Goal: Task Accomplishment & Management: Contribute content

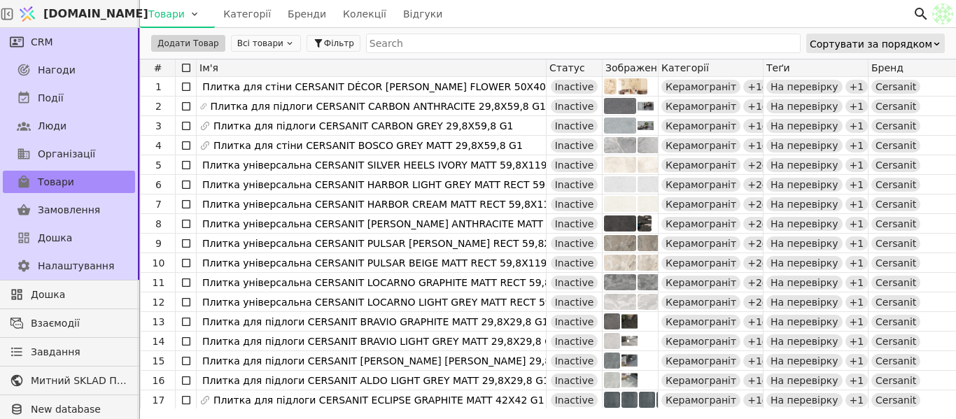
click at [243, 48] on button "Всі товари" at bounding box center [266, 43] width 70 height 17
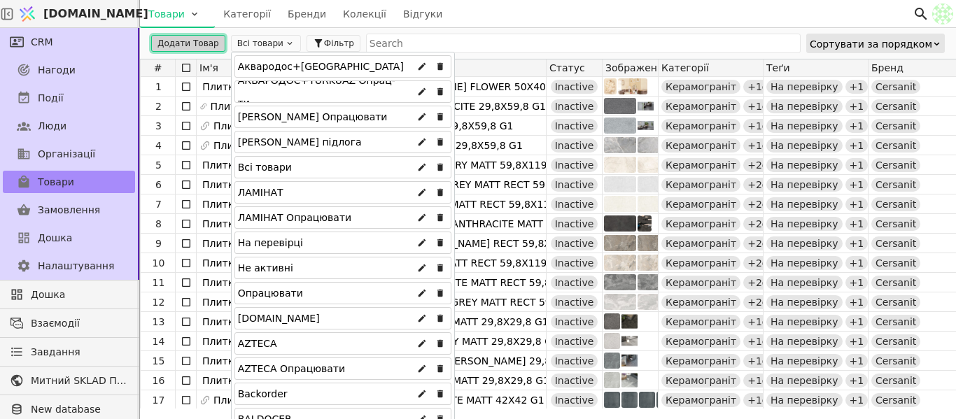
click at [197, 42] on button "Додати Товар" at bounding box center [188, 43] width 74 height 17
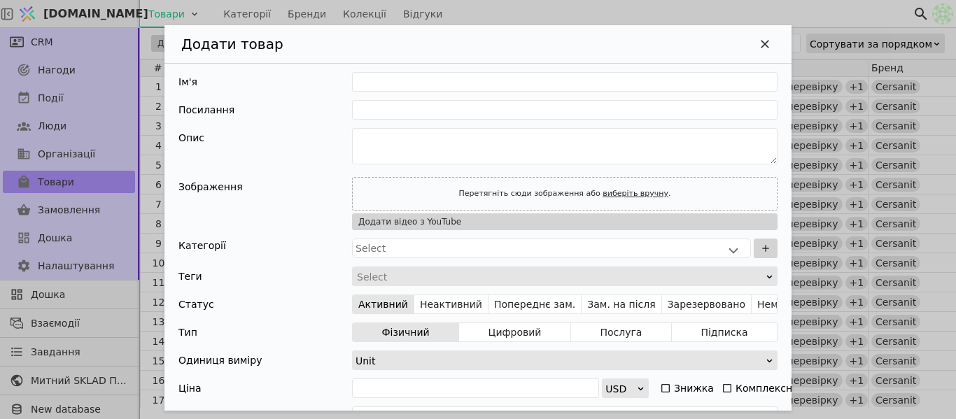
scroll to position [140, 0]
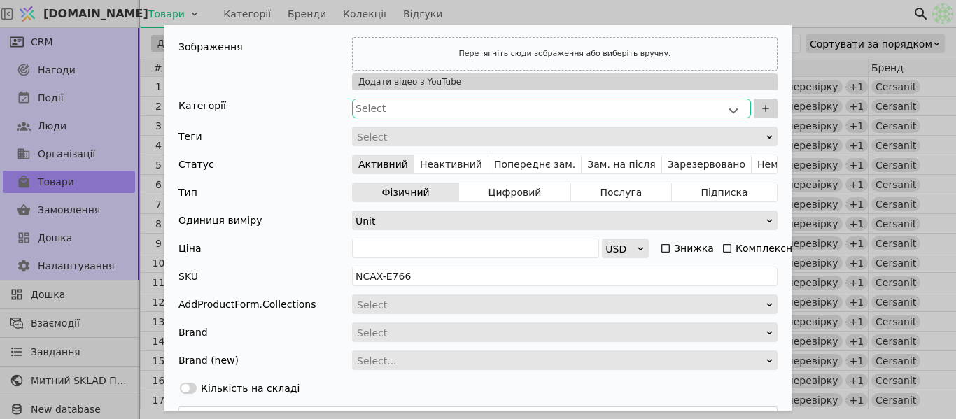
click at [445, 104] on div "Select" at bounding box center [552, 109] width 392 height 14
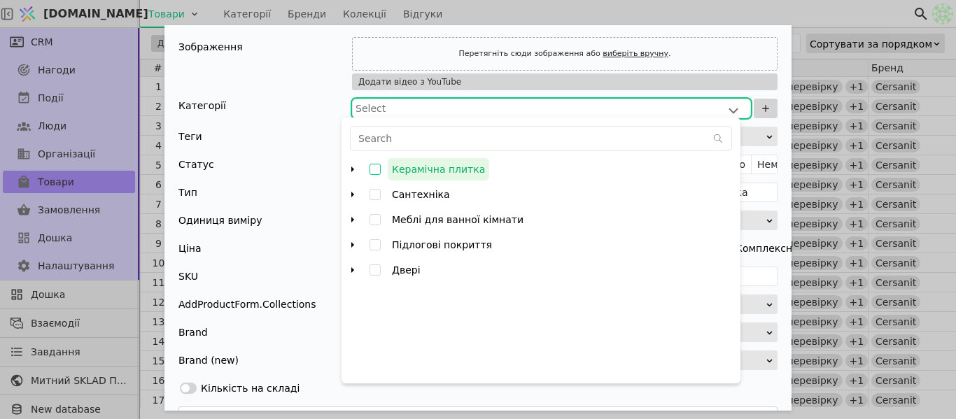
click at [455, 175] on span "Керамічна плитка" at bounding box center [439, 169] width 102 height 22
click at [388, 175] on input "Керамічна плитка" at bounding box center [375, 169] width 25 height 25
checkbox input "false"
type input "000782PTJBV7JX10"
type input "KEPX-E766"
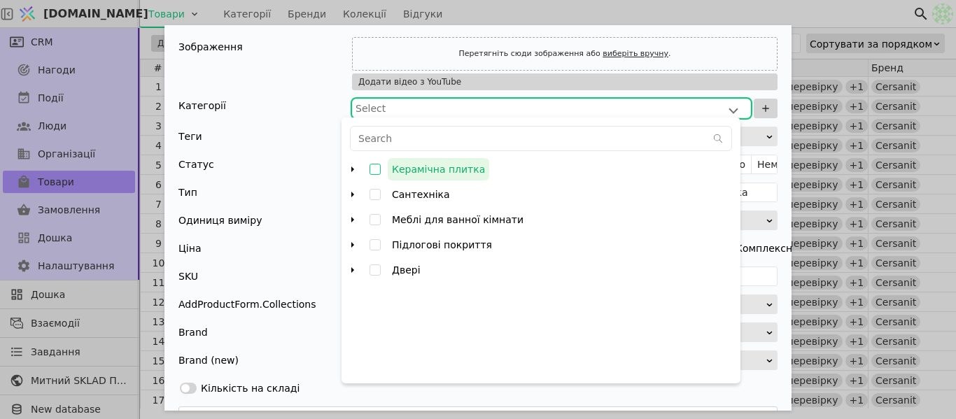
checkbox input "true"
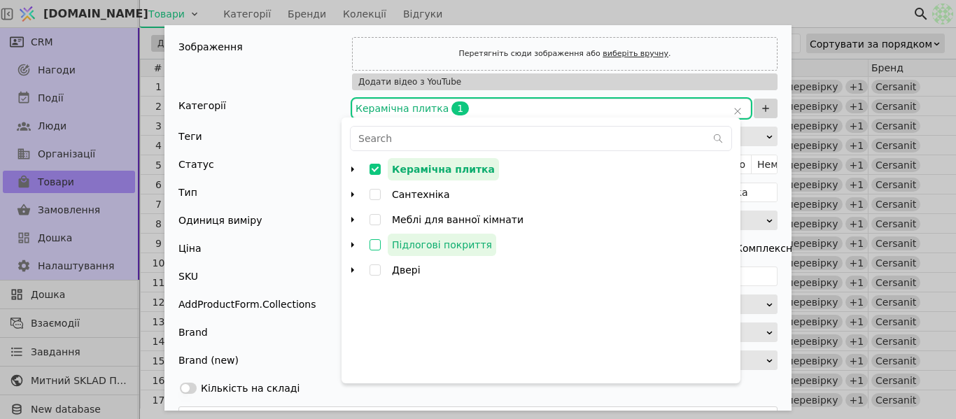
click at [370, 244] on input "Підлогові покриття" at bounding box center [375, 244] width 25 height 25
checkbox input "false"
type input "000782PTJBV7JX10,000782PX4wLm4f6N"
checkbox input "true"
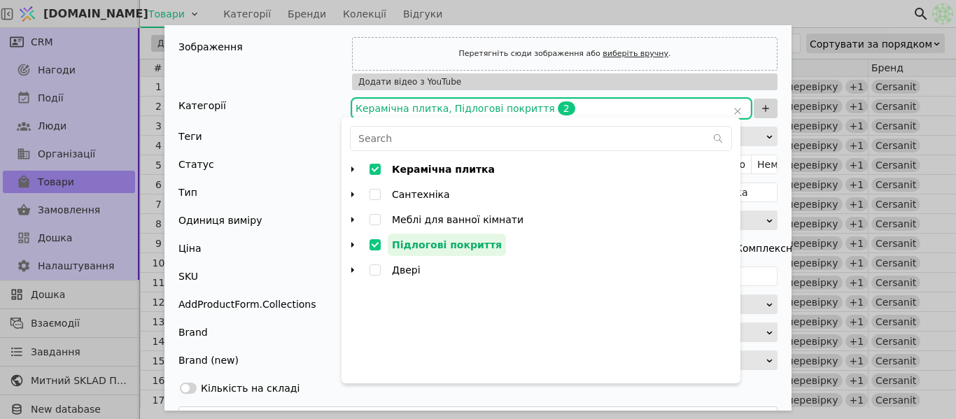
click at [325, 130] on div "Теги Select" at bounding box center [478, 137] width 599 height 20
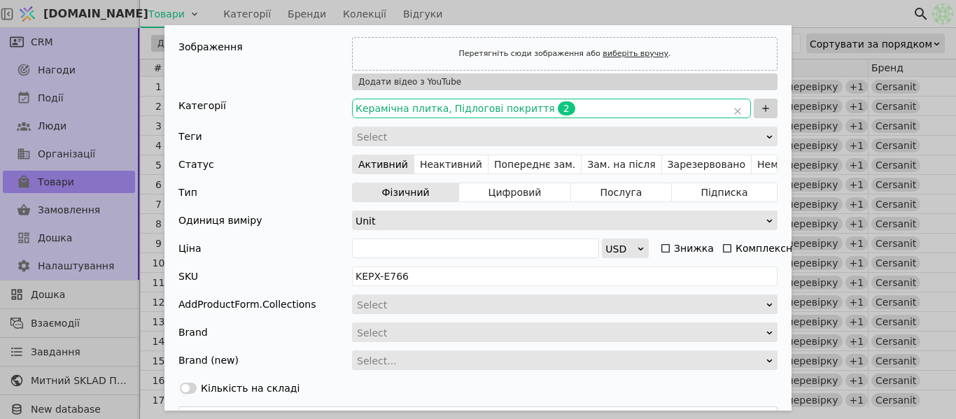
click at [415, 111] on span "Керамічна плитка" at bounding box center [402, 108] width 93 height 11
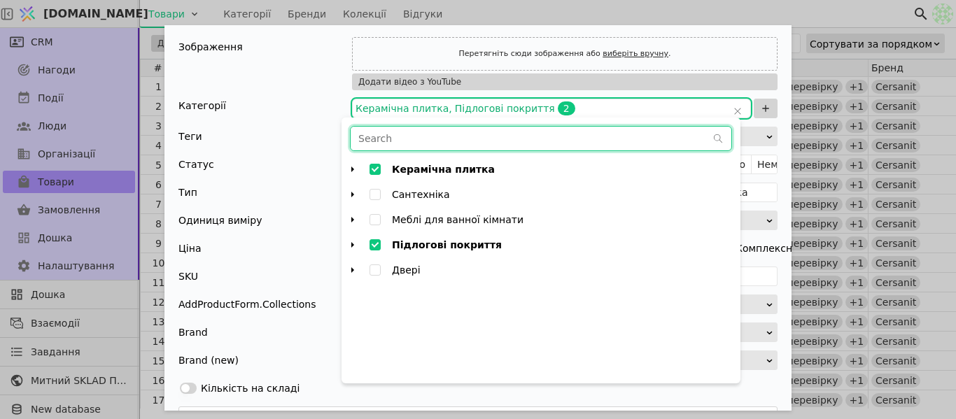
click at [414, 139] on input "text" at bounding box center [528, 139] width 354 height 24
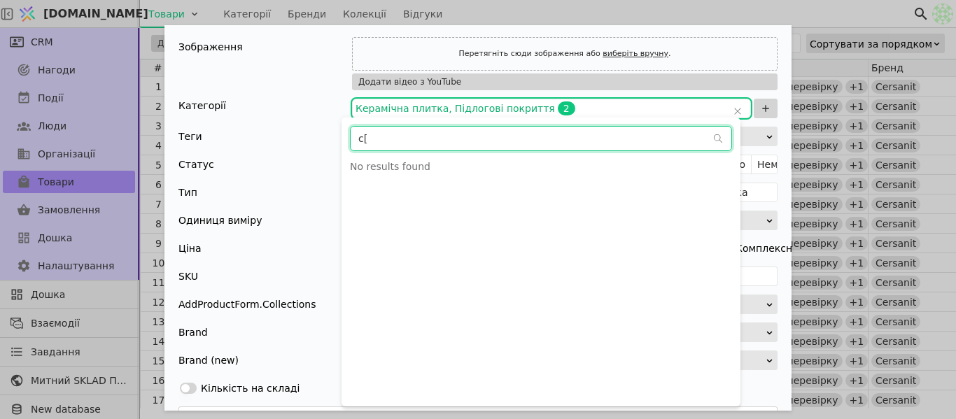
type input "c"
type input "с"
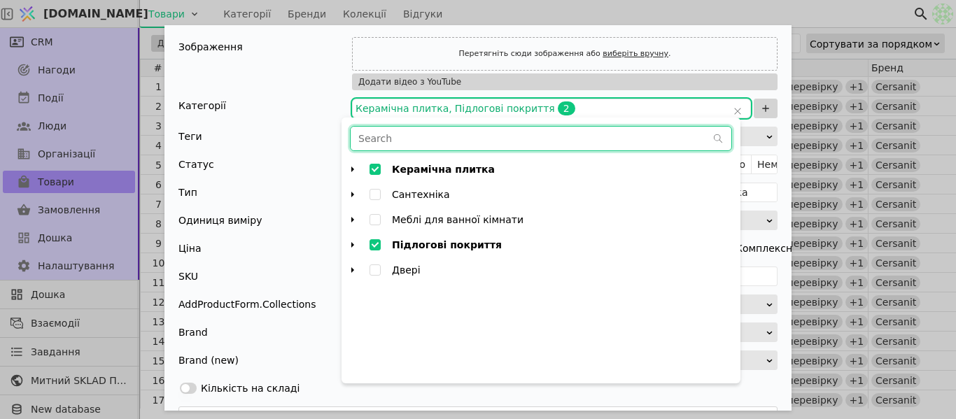
click at [304, 83] on div "Зображення Перетягніть сюди зображення або виберіть вручну . Додати відео з You…" at bounding box center [478, 63] width 599 height 53
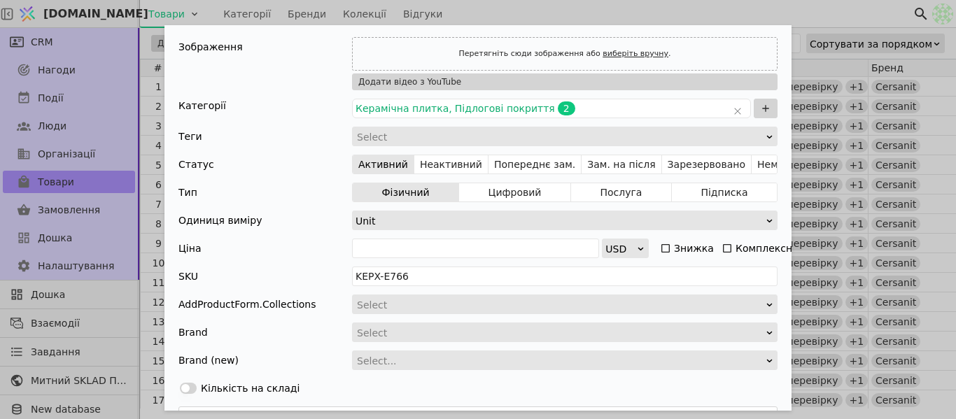
click at [468, 217] on div "Unit" at bounding box center [561, 221] width 410 height 20
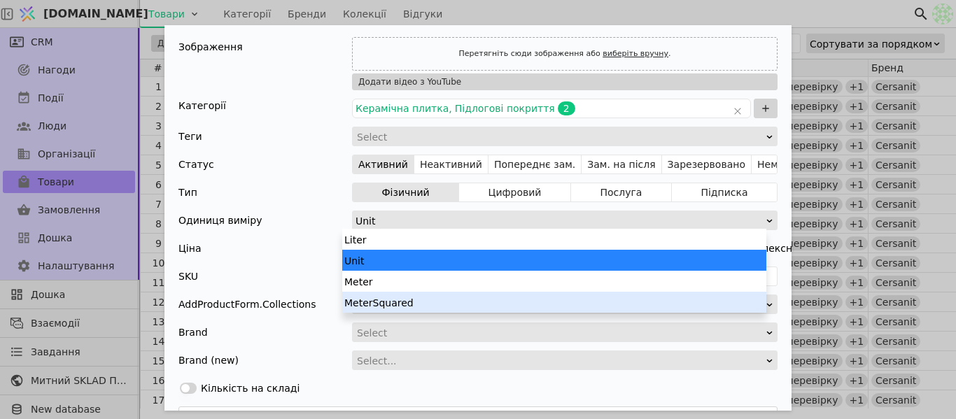
click at [406, 299] on div "MeterSquared" at bounding box center [554, 302] width 424 height 21
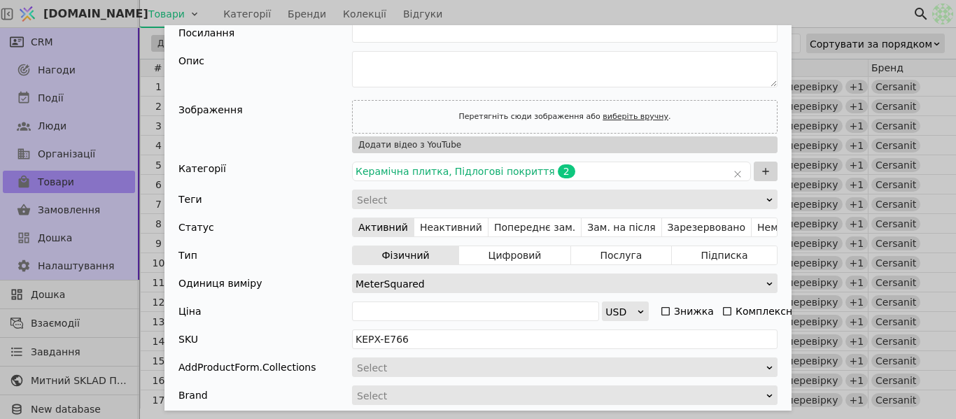
scroll to position [0, 0]
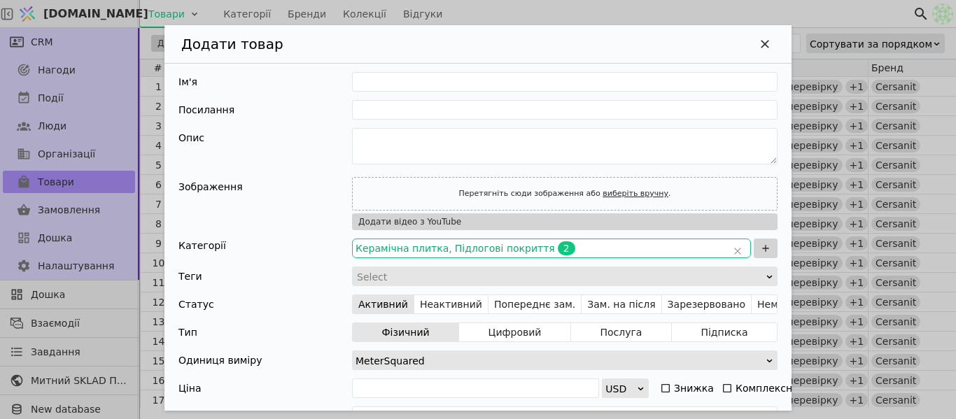
click at [455, 245] on span "Підлогові покриття" at bounding box center [505, 248] width 100 height 11
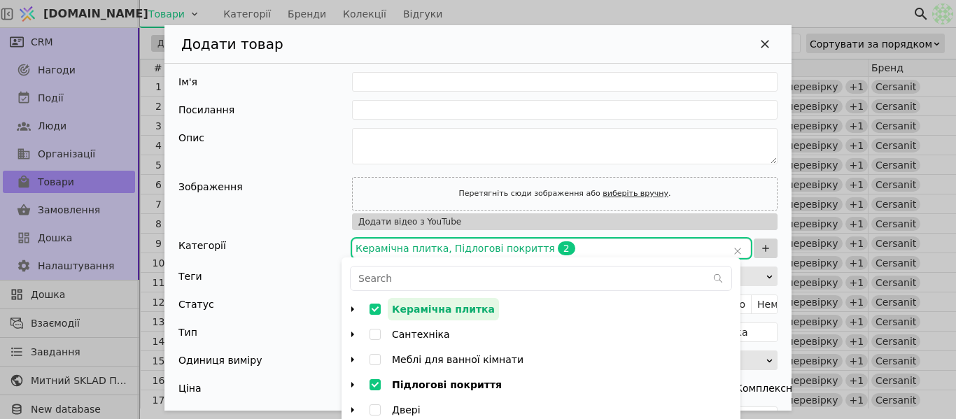
click at [379, 312] on input "Керамічна плитка" at bounding box center [375, 309] width 25 height 25
checkbox input "true"
type input "000782PX4wLm4f6N"
type input "PIPX-E766"
checkbox input "false"
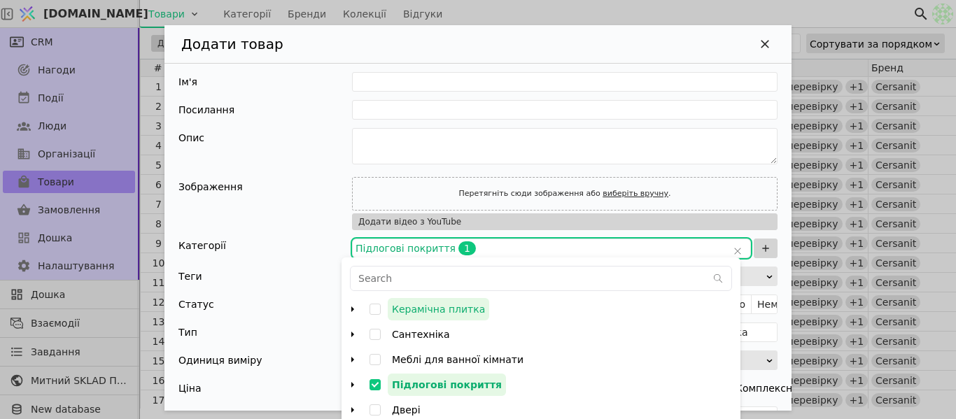
click at [375, 382] on input "Підлогові покриття" at bounding box center [375, 384] width 25 height 25
checkbox input "true"
type input "NCAX-E766"
checkbox input "false"
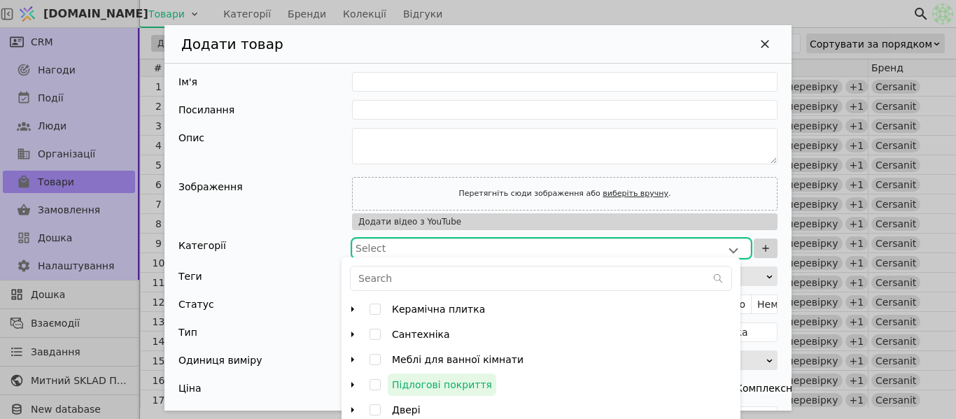
click at [313, 251] on div "Категорії" at bounding box center [266, 249] width 174 height 20
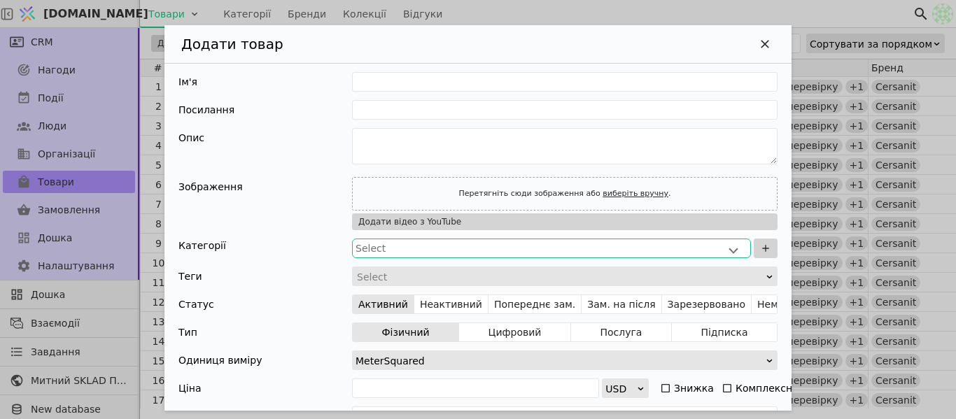
scroll to position [70, 0]
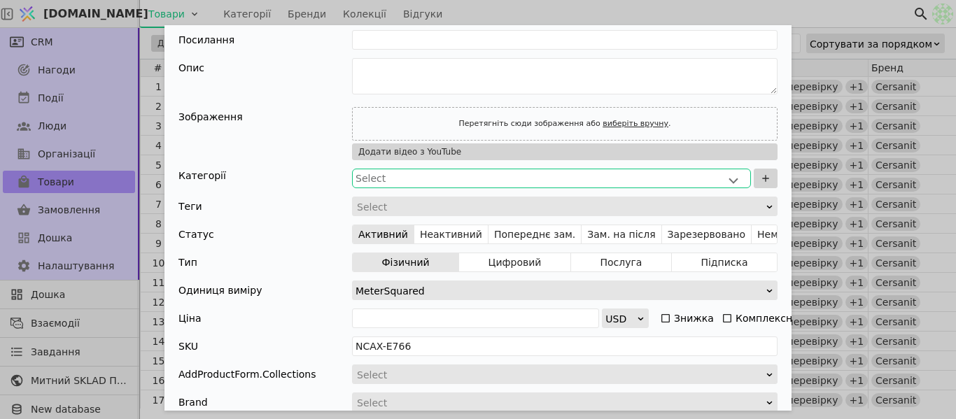
click at [426, 176] on div "Select" at bounding box center [552, 179] width 392 height 14
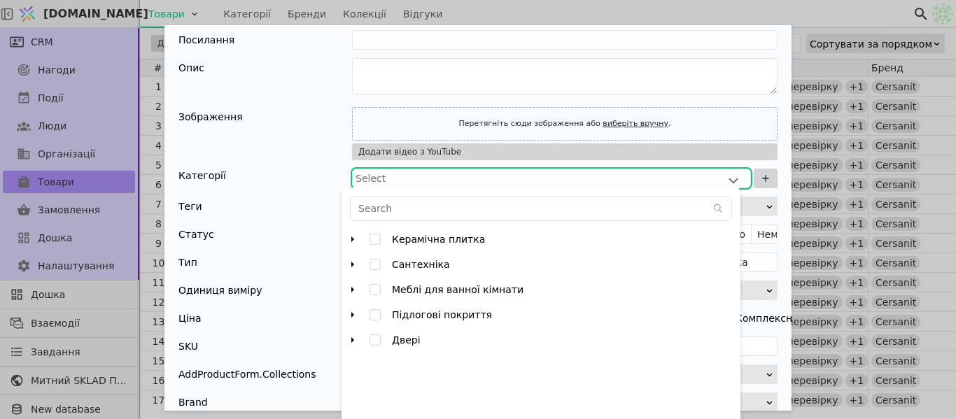
click at [354, 242] on icon "arrow right" at bounding box center [352, 239] width 11 height 11
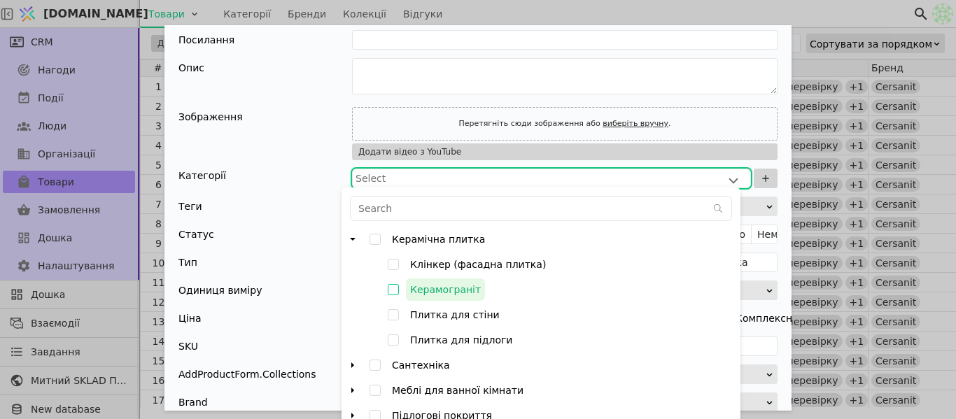
click at [393, 291] on input "Керамограніт" at bounding box center [393, 289] width 25 height 25
checkbox input "false"
type input "000782PUjJt4nBjP"
type input "KERX-E766"
checkbox input "true"
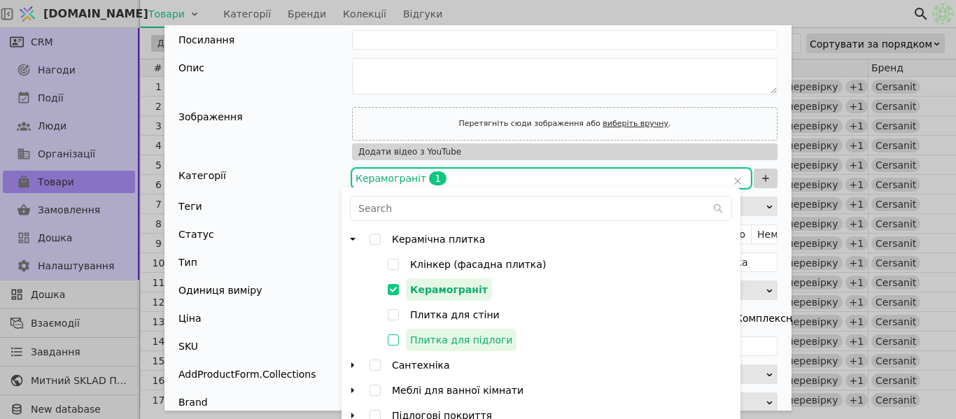
click at [394, 339] on input "Плитка для підлоги" at bounding box center [393, 340] width 25 height 25
checkbox input "false"
type input "000782PUjJt4nBjP,000782PVdo8wp5Fx"
checkbox input "true"
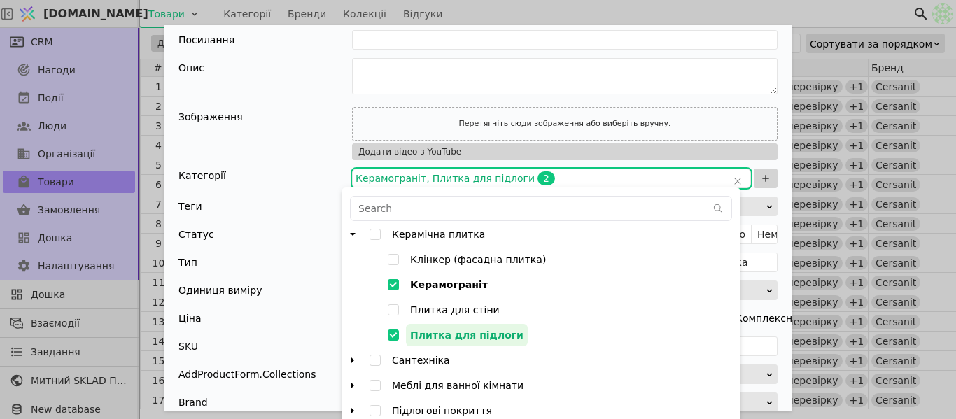
scroll to position [6, 0]
click at [354, 410] on icon "arrow right" at bounding box center [352, 410] width 3 height 6
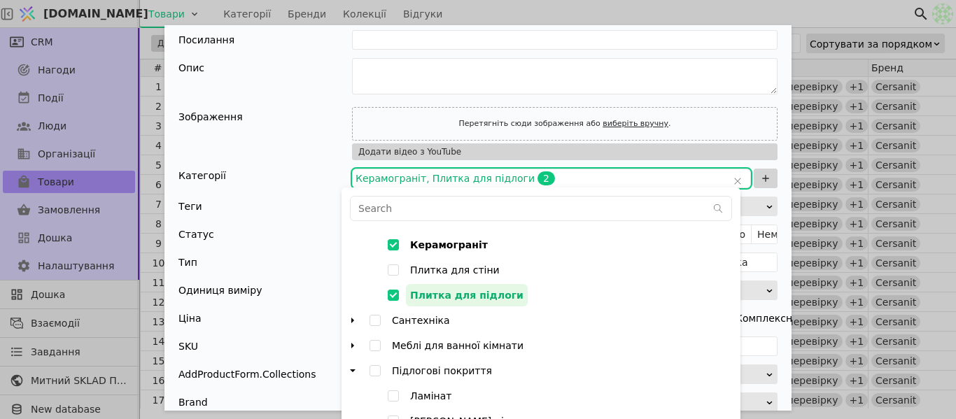
scroll to position [81, 0]
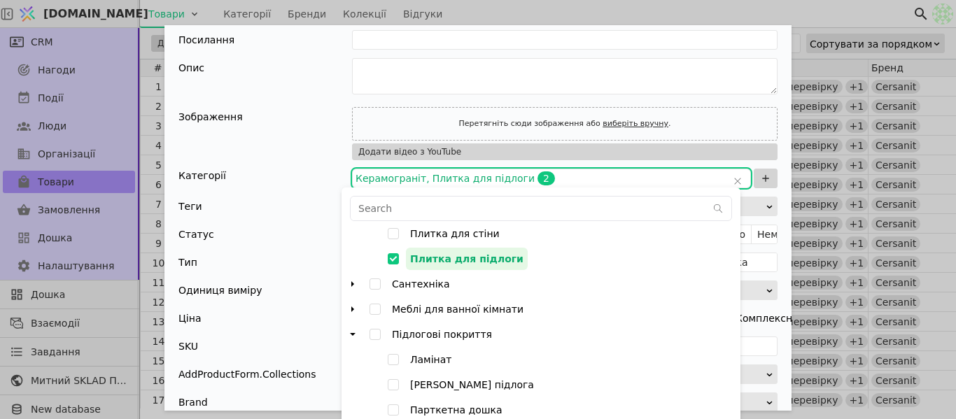
click at [353, 335] on icon "arrow down" at bounding box center [353, 334] width 6 height 3
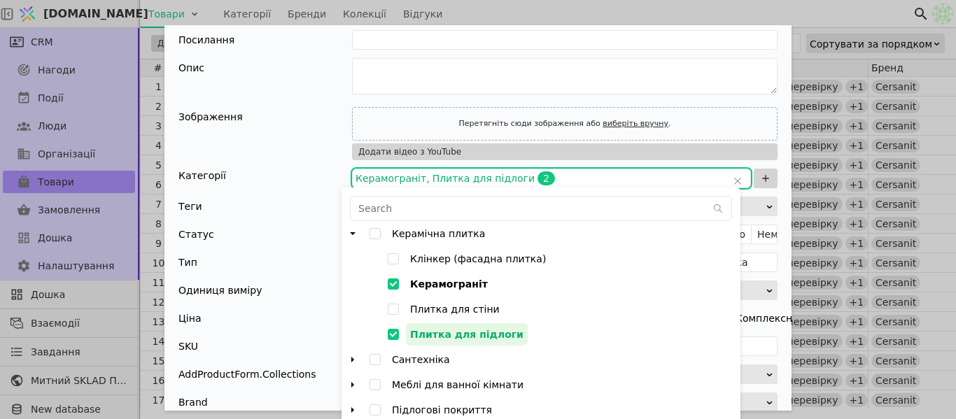
scroll to position [0, 0]
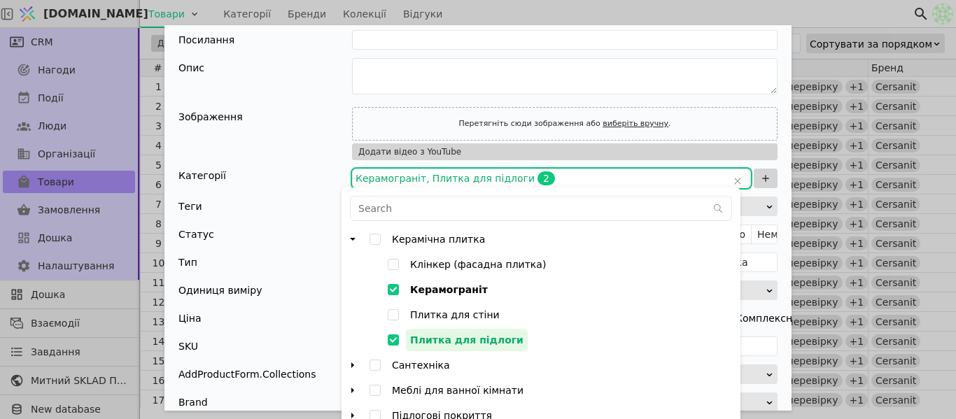
click at [307, 130] on div "Зображення Перетягніть сюди зображення або виберіть вручну . Додати відео з You…" at bounding box center [478, 133] width 599 height 53
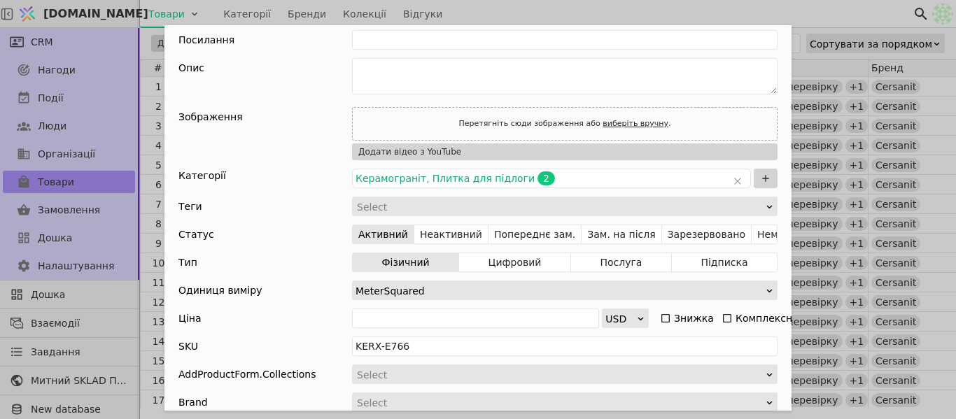
click at [407, 205] on div "Додати Товар" at bounding box center [561, 207] width 410 height 20
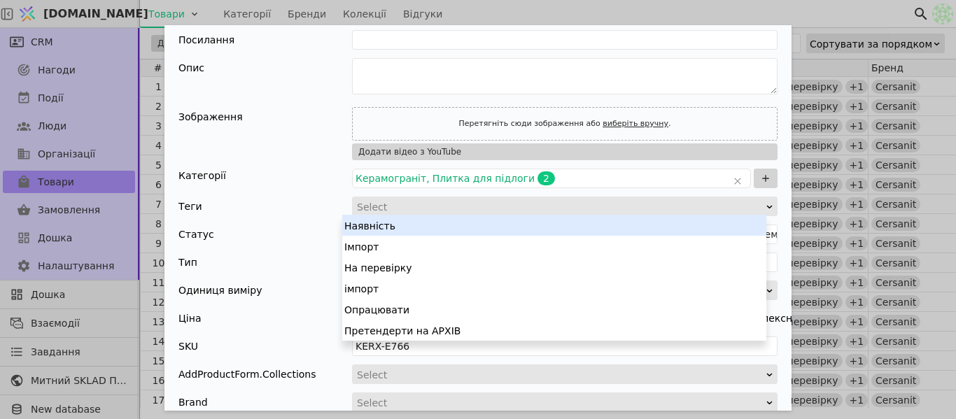
click at [391, 229] on div "Наявність" at bounding box center [554, 225] width 424 height 21
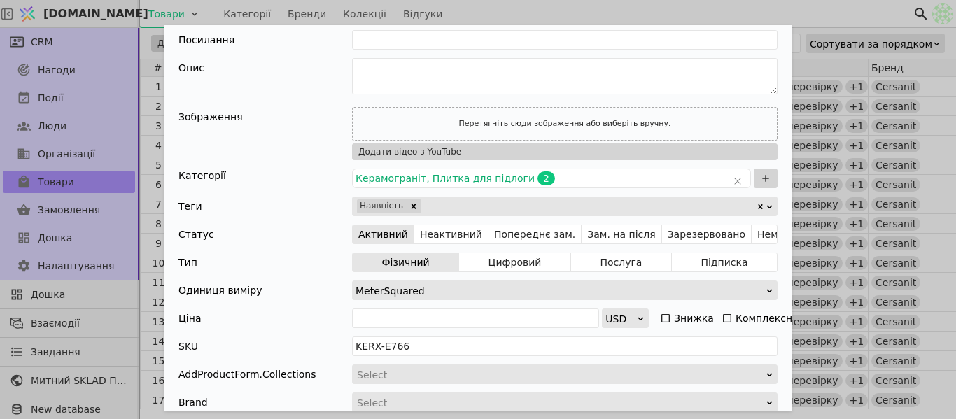
click at [431, 207] on div "Додати Товар" at bounding box center [589, 207] width 333 height 20
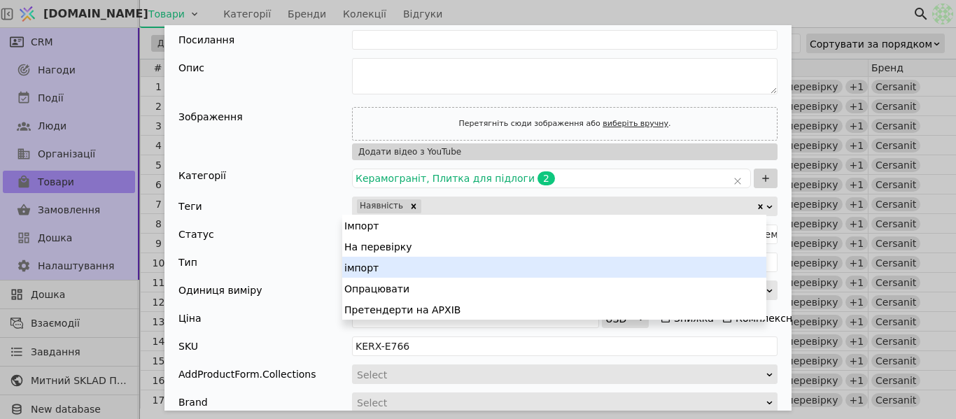
click at [419, 253] on div "На перевірку" at bounding box center [554, 246] width 424 height 21
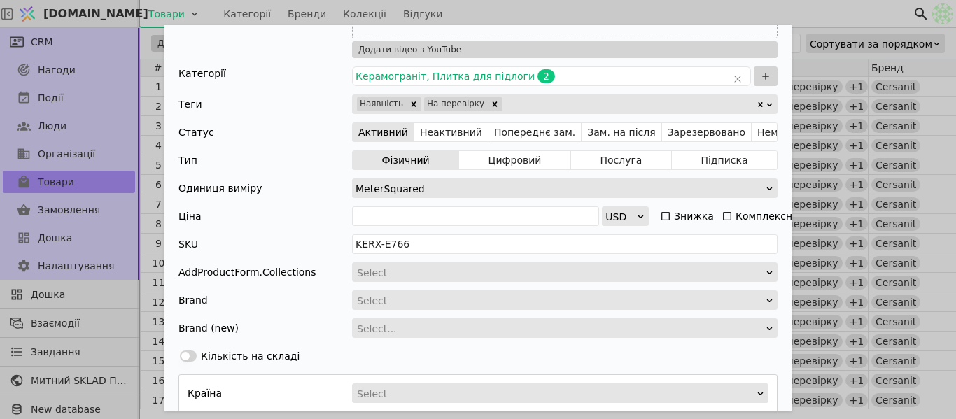
scroll to position [140, 0]
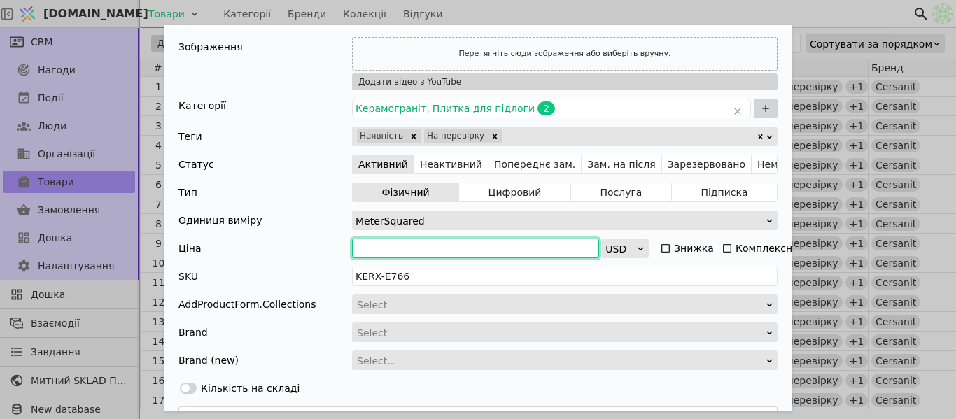
click at [534, 247] on input "Додати Товар" at bounding box center [475, 249] width 247 height 20
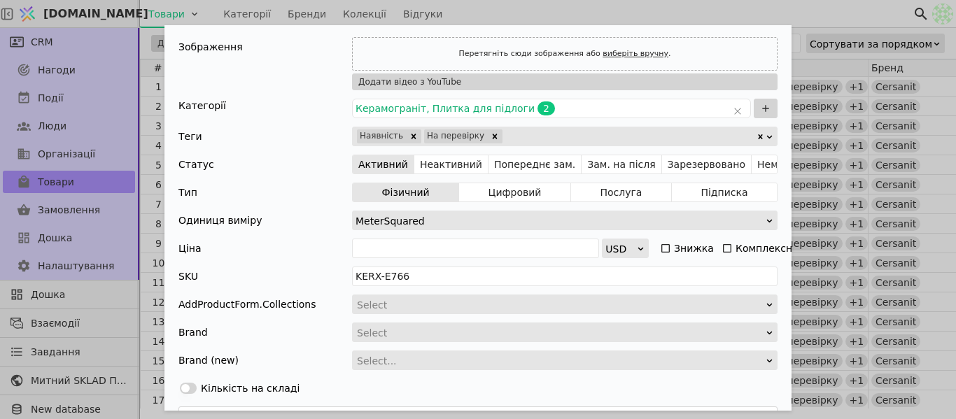
click at [623, 249] on div "USD" at bounding box center [621, 249] width 31 height 20
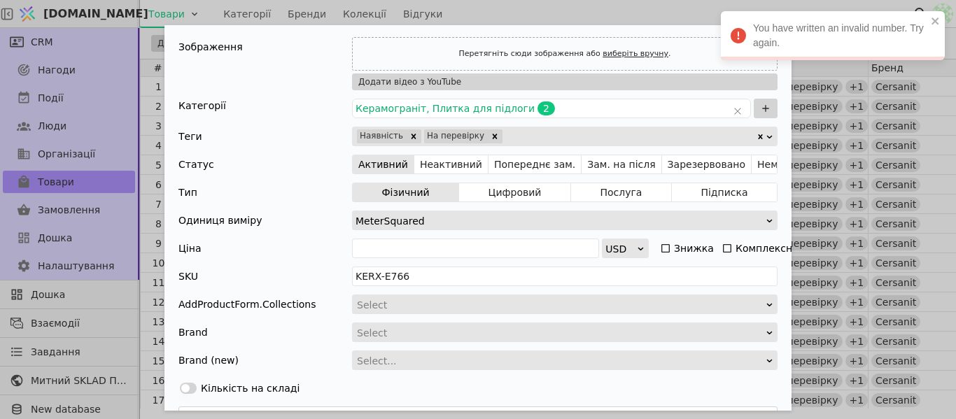
click at [320, 216] on div "Одиниця виміру MeterSquared" at bounding box center [478, 221] width 599 height 20
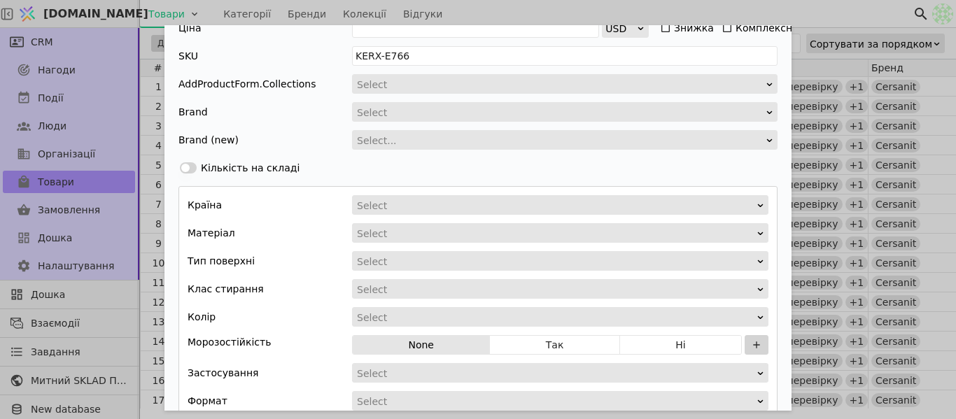
scroll to position [221, 0]
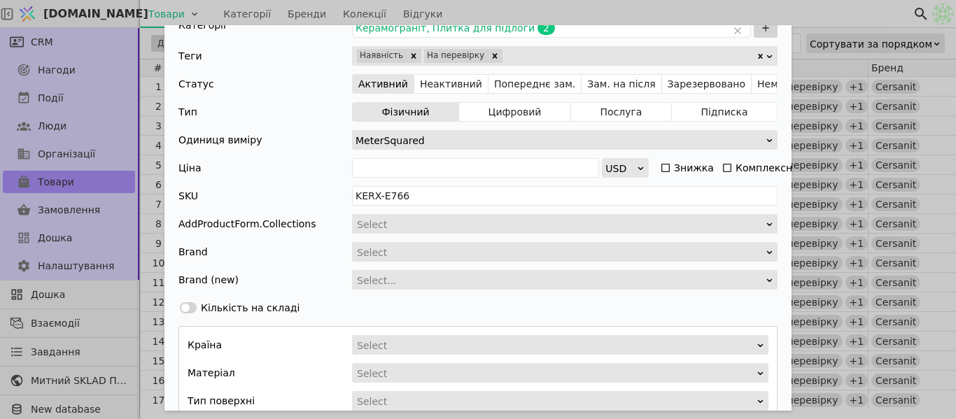
click at [379, 253] on div "Select" at bounding box center [560, 253] width 407 height 20
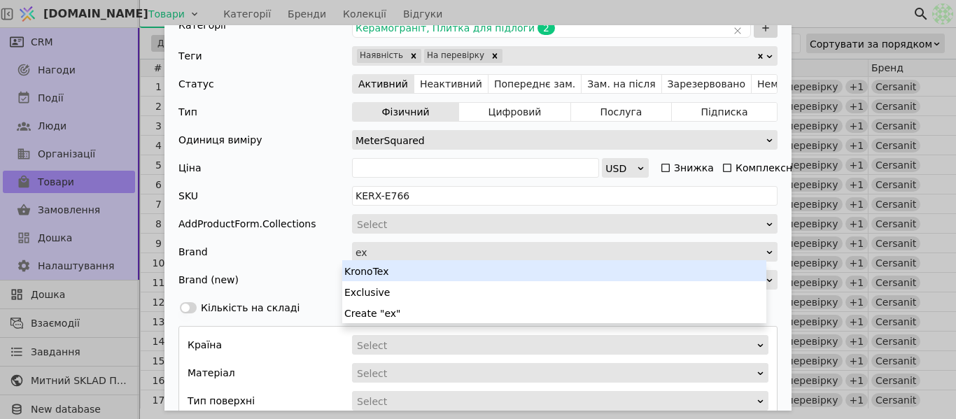
scroll to position [0, 0]
type input "exc"
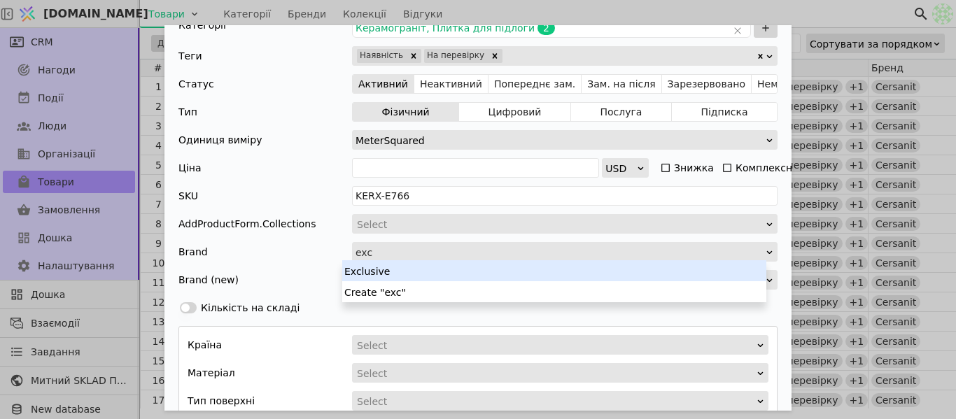
click at [409, 270] on div "Exclusive" at bounding box center [554, 270] width 424 height 21
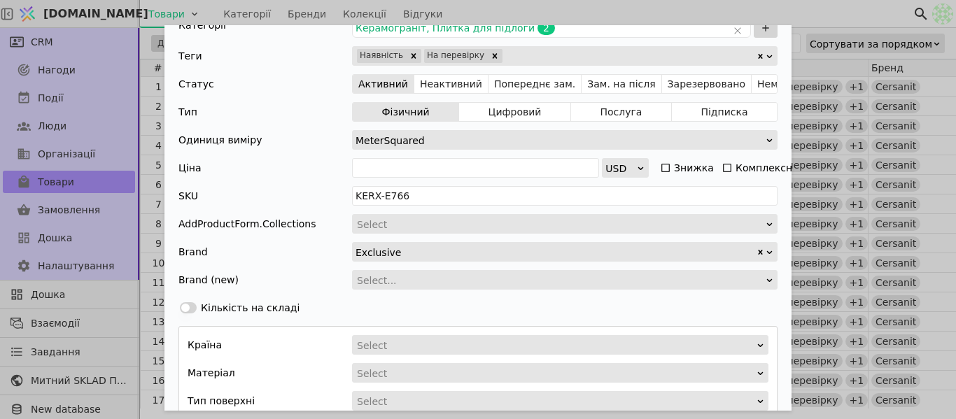
click at [407, 278] on div "Select..." at bounding box center [560, 281] width 407 height 20
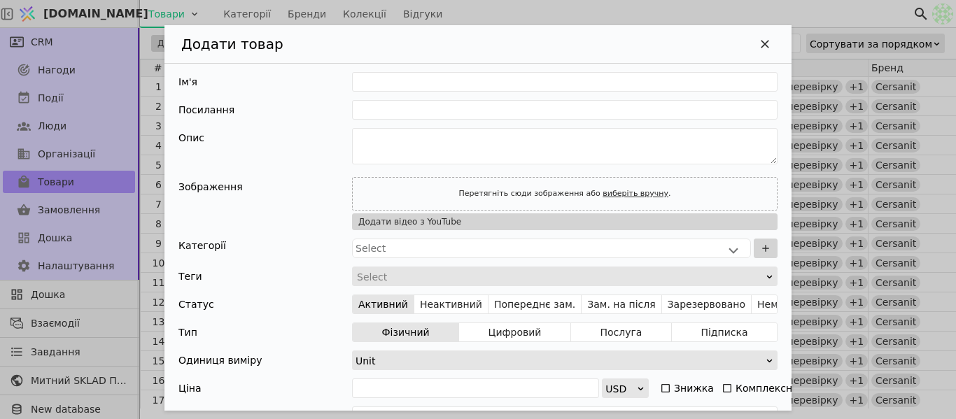
type input "NCAX-E766"
click at [608, 39] on div "Додати товар" at bounding box center [478, 44] width 627 height 39
click at [609, 8] on div "Додати товар Ім'я Посилання Опис Зображення Перетягніть сюди зображення або виб…" at bounding box center [478, 209] width 956 height 419
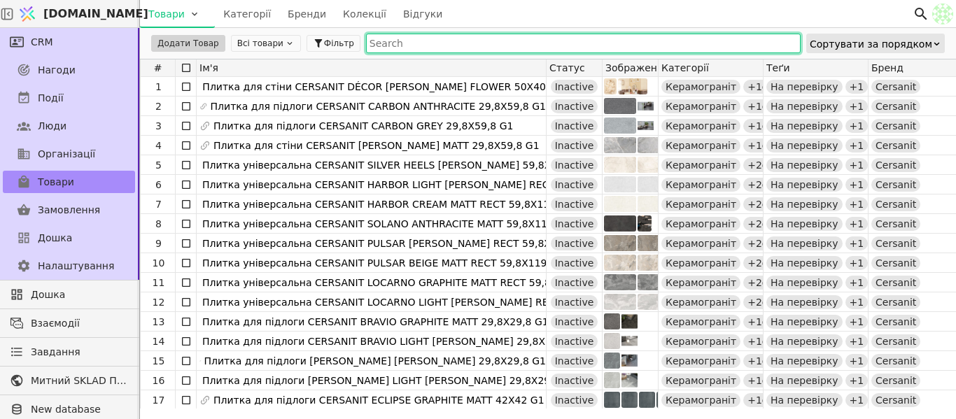
click at [396, 45] on input "text" at bounding box center [583, 44] width 435 height 20
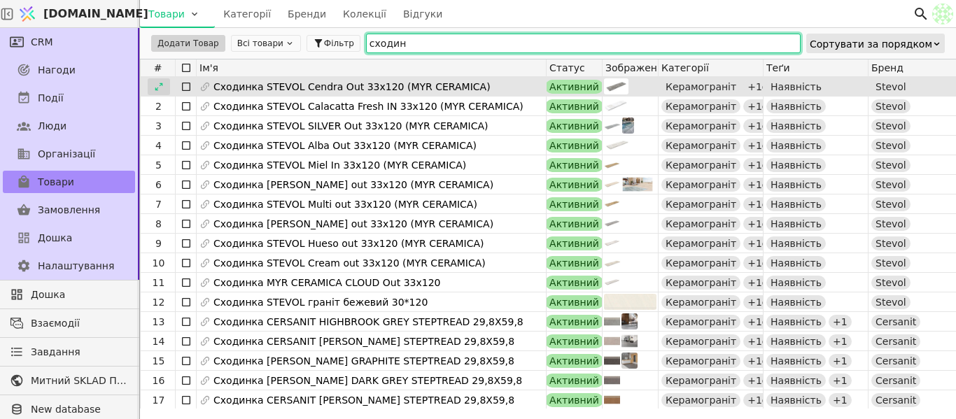
type input "сходин"
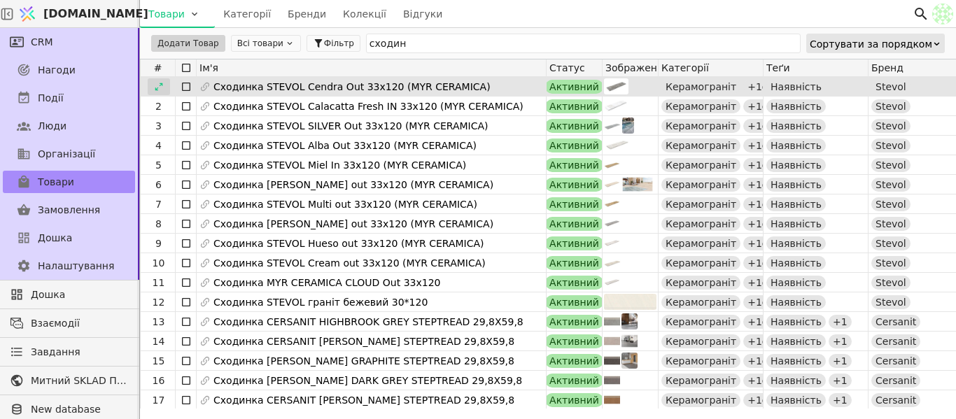
click at [158, 92] on div at bounding box center [159, 86] width 22 height 17
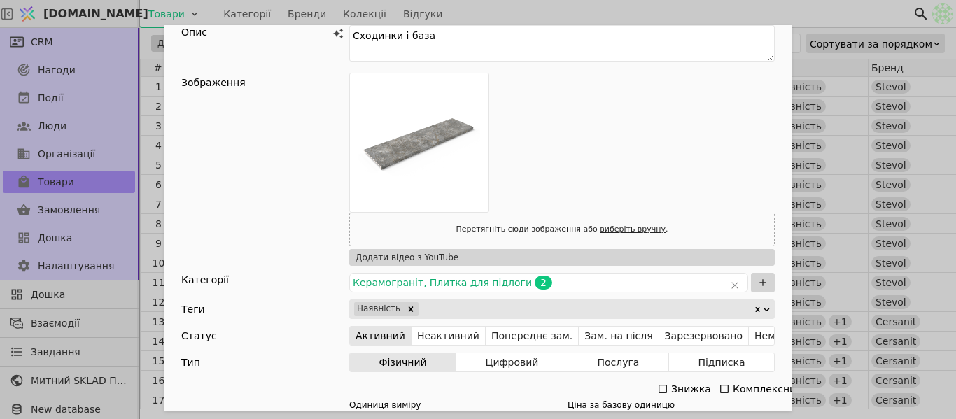
scroll to position [140, 0]
